Goal: Task Accomplishment & Management: Use online tool/utility

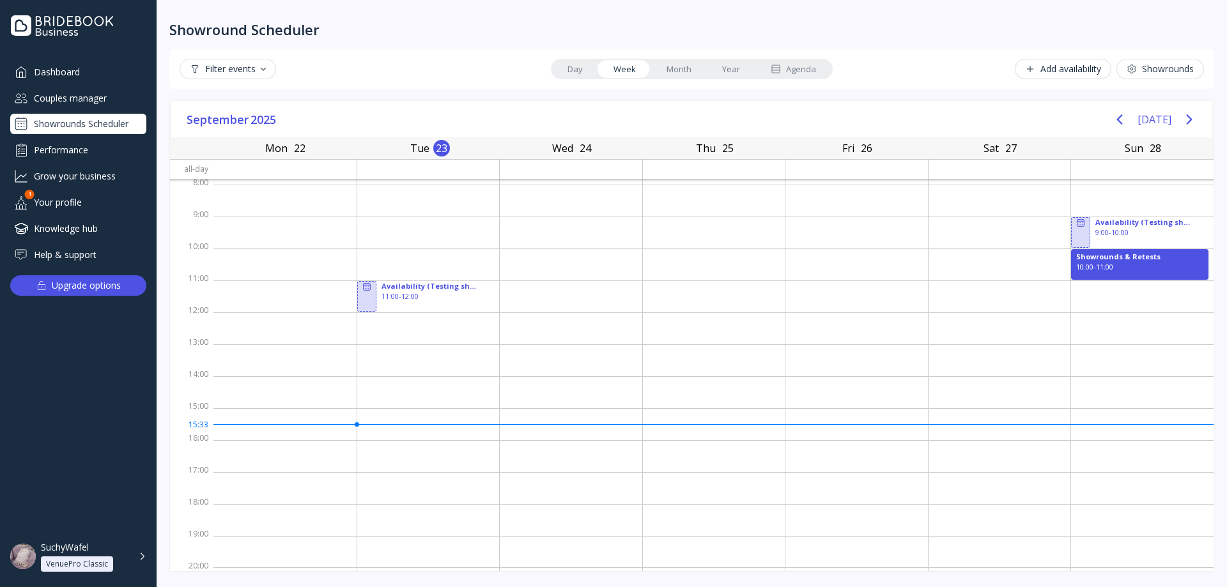
scroll to position [2, 0]
click at [93, 100] on div "Couples manager" at bounding box center [78, 98] width 136 height 21
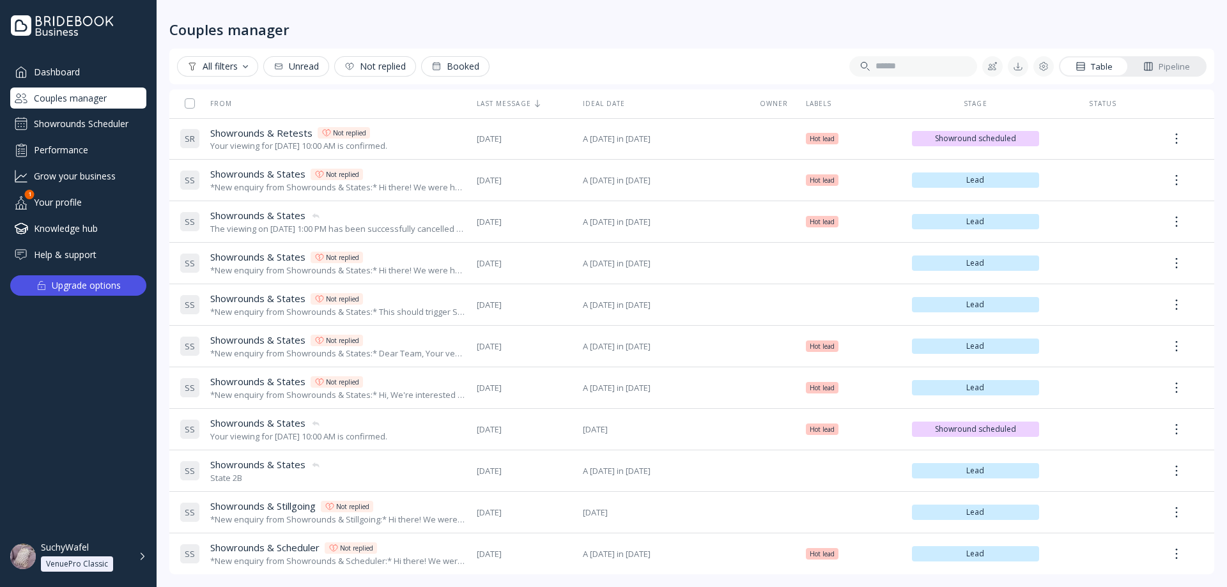
click at [84, 123] on div "Showrounds Scheduler" at bounding box center [78, 124] width 136 height 20
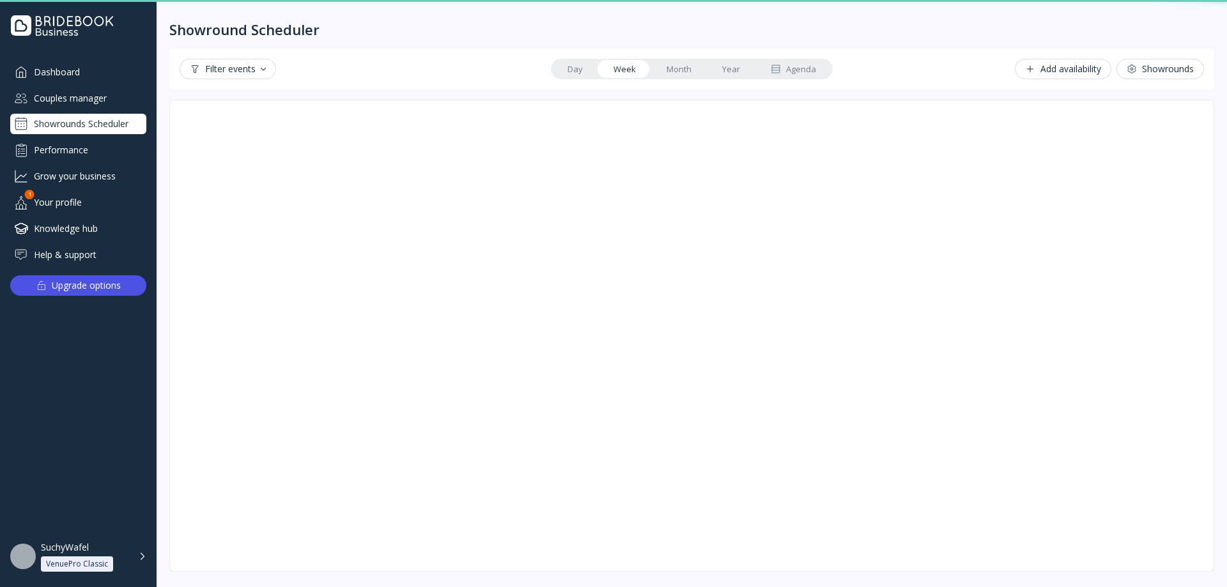
scroll to position [2, 0]
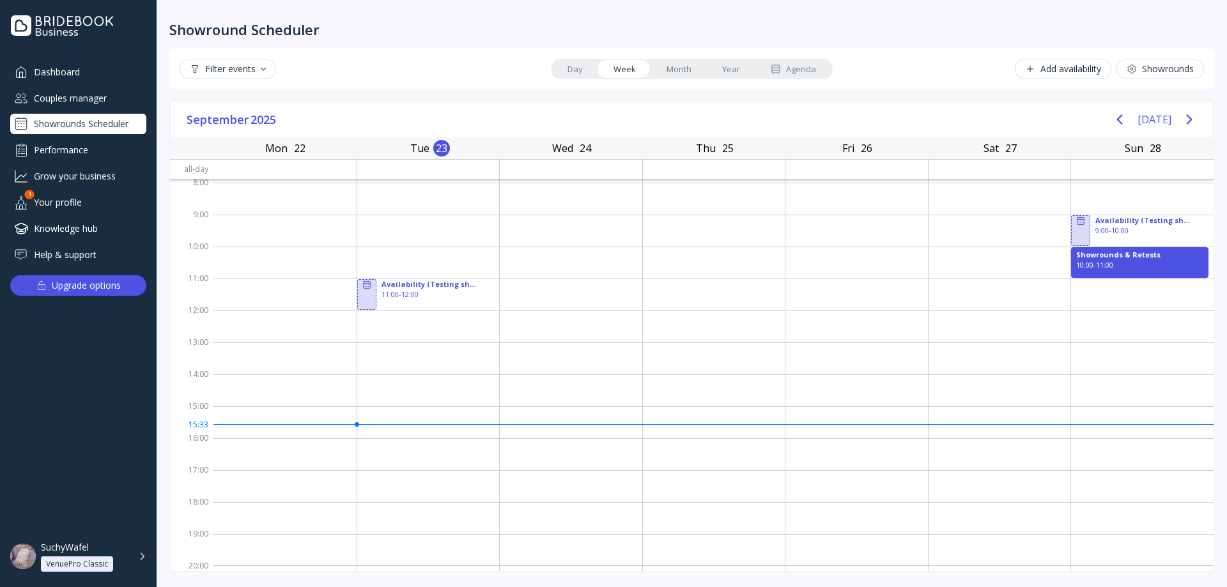
click at [59, 95] on div "Couples manager" at bounding box center [78, 98] width 136 height 21
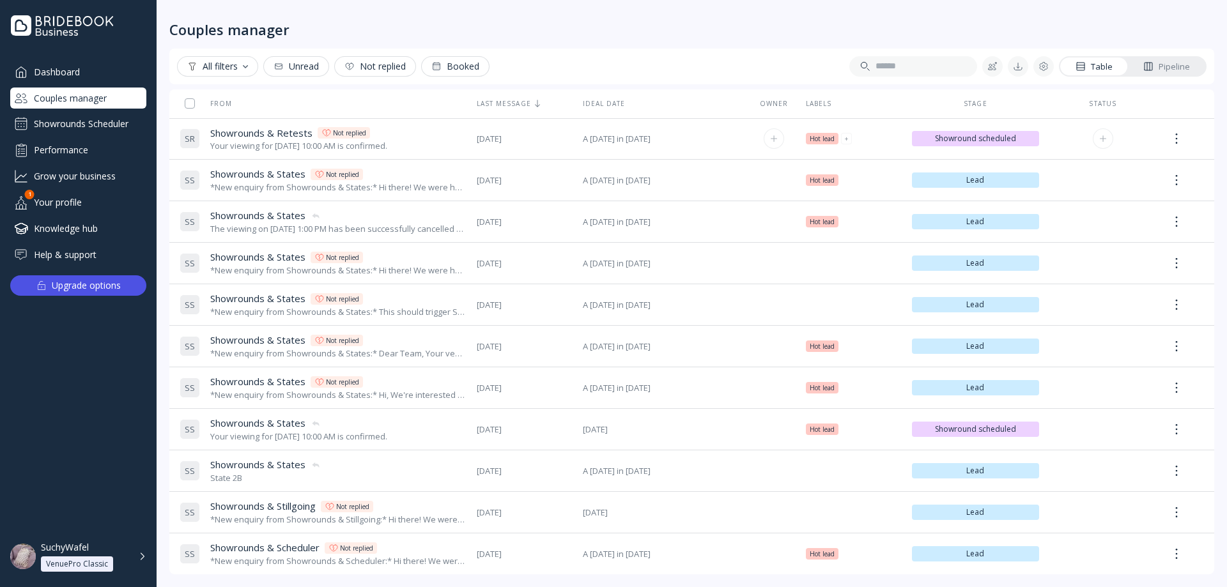
click at [281, 147] on div "Your viewing for [DATE] 10:00 AM is confirmed." at bounding box center [298, 146] width 177 height 12
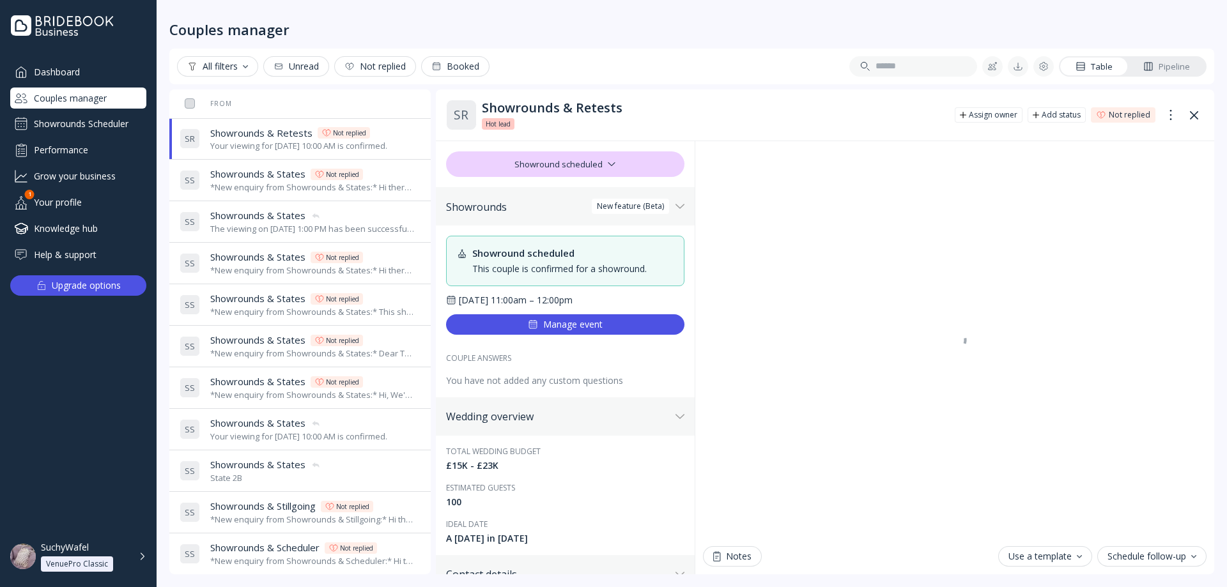
click at [267, 191] on div "*New enquiry from Showrounds & States:* Hi there! We were hoping to use the Bri…" at bounding box center [312, 187] width 205 height 12
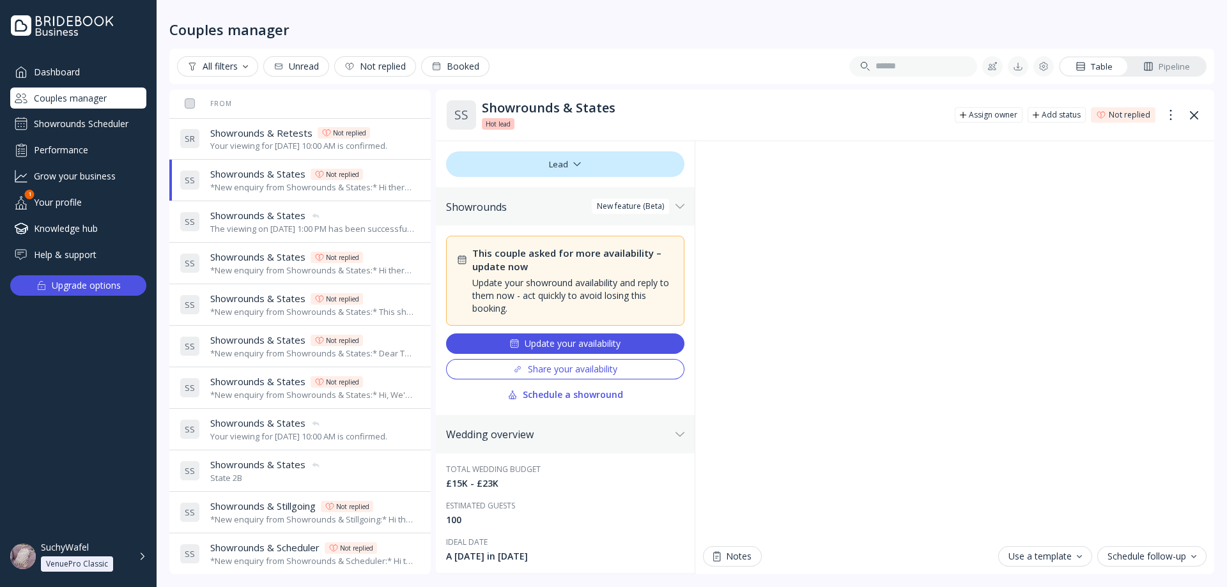
click at [523, 372] on div "Share your availability" at bounding box center [564, 369] width 105 height 10
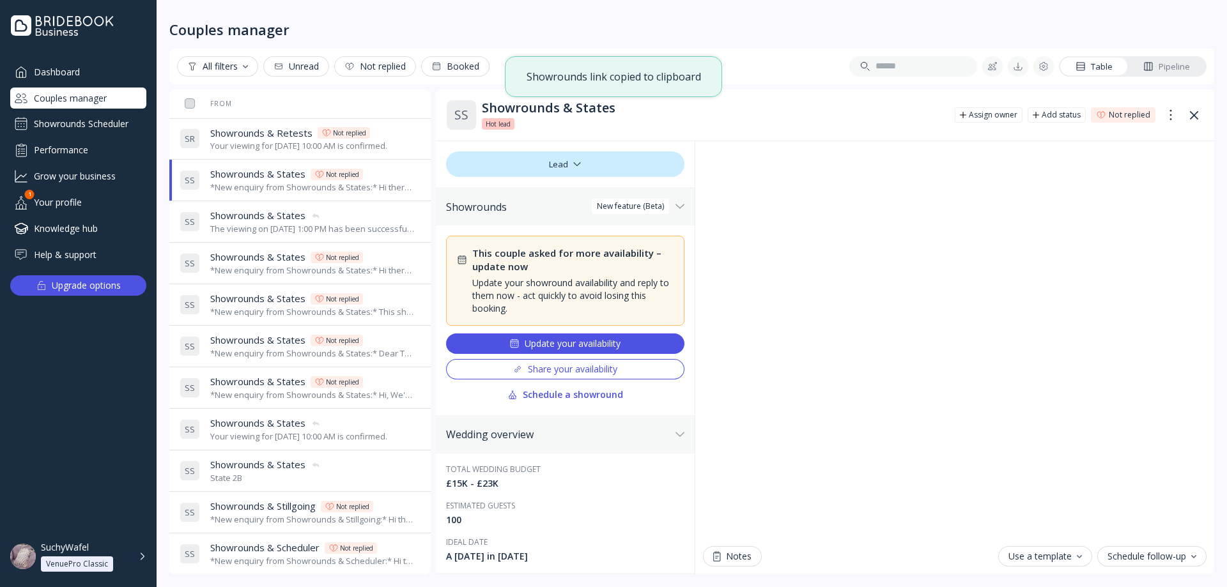
click at [280, 220] on span "Showrounds & States" at bounding box center [257, 215] width 95 height 13
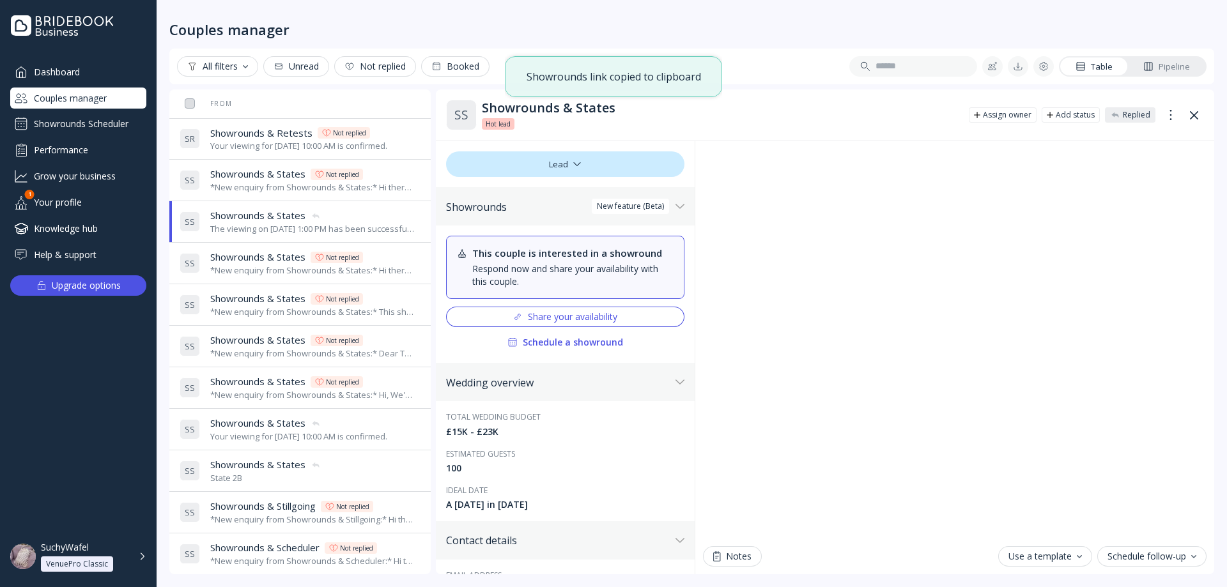
click at [288, 266] on div "*New enquiry from Showrounds & States:* Hi there! We were hoping to use the Bri…" at bounding box center [312, 271] width 205 height 12
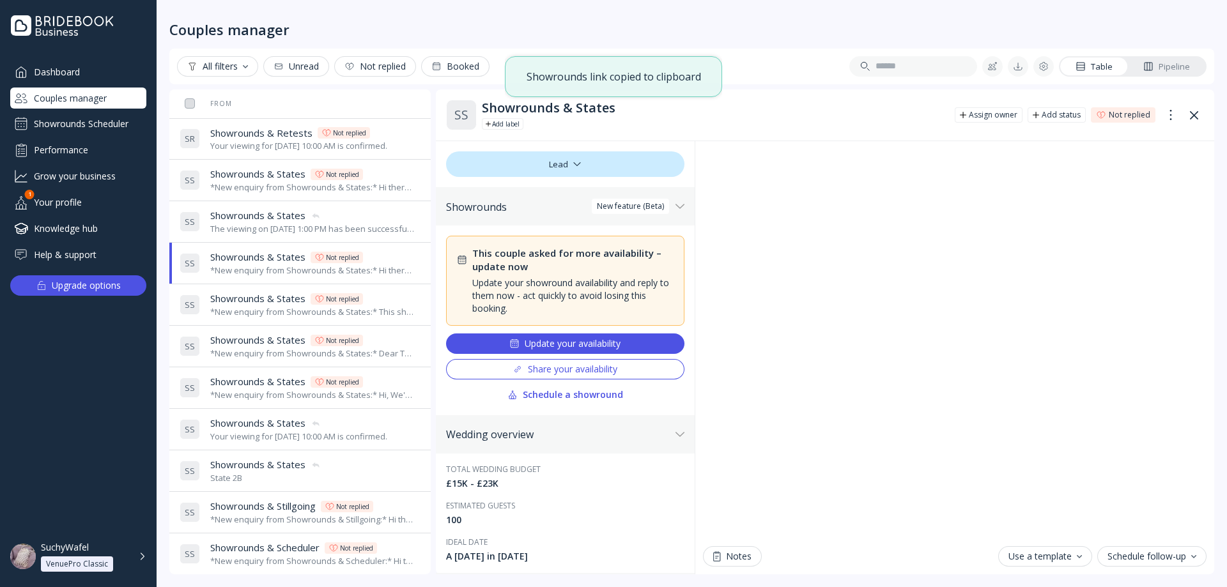
click at [277, 221] on span "Showrounds & States" at bounding box center [257, 215] width 95 height 13
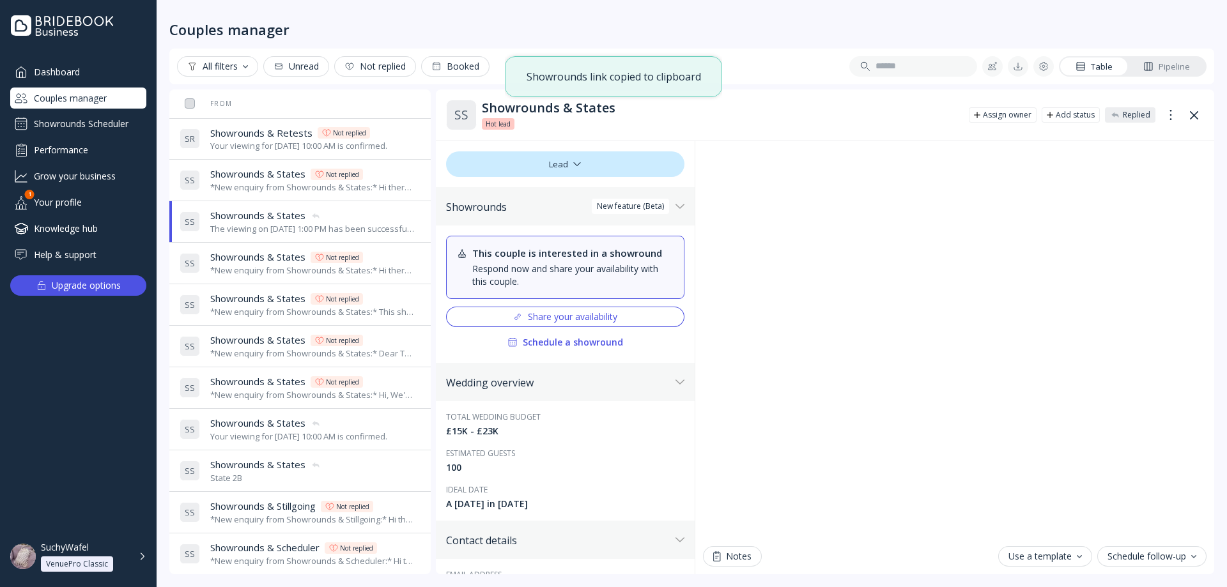
click at [269, 180] on span "Showrounds & States" at bounding box center [257, 173] width 95 height 13
click at [269, 215] on span "Showrounds & States" at bounding box center [257, 215] width 95 height 13
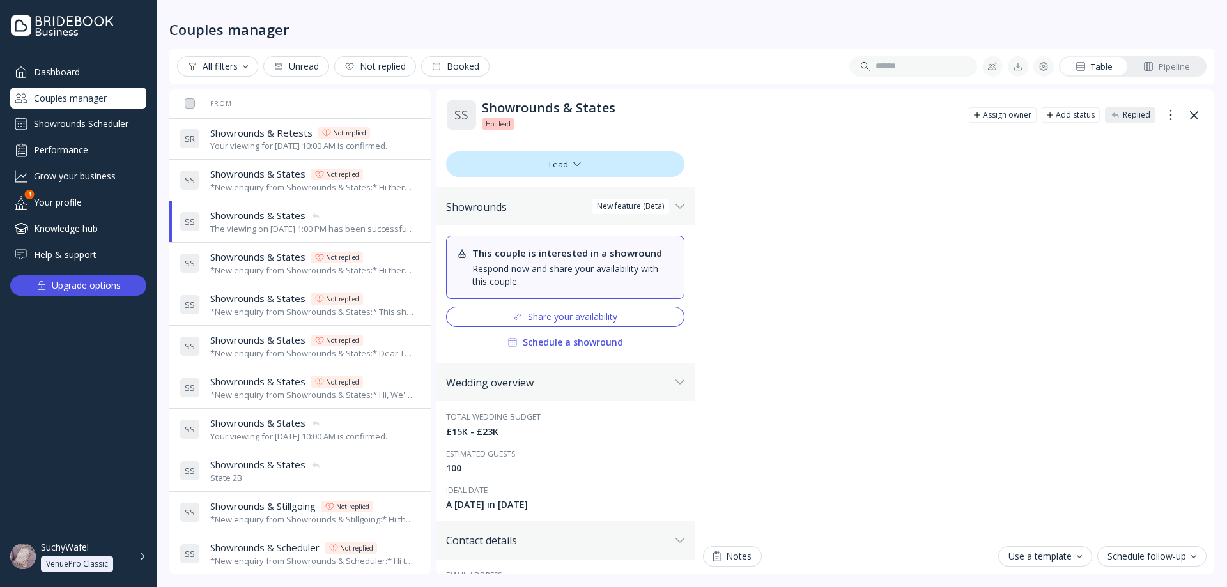
click at [532, 308] on button "Share your availability" at bounding box center [565, 317] width 238 height 20
click at [585, 318] on div "Share your availability" at bounding box center [564, 317] width 105 height 10
click at [571, 319] on div "Share your availability" at bounding box center [564, 317] width 105 height 10
